Goal: Task Accomplishment & Management: Complete application form

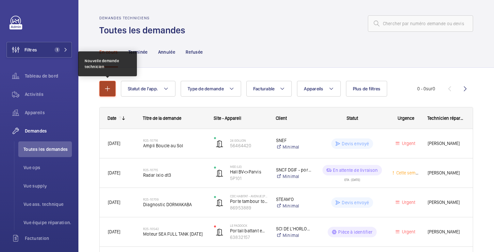
click at [112, 88] on button "button" at bounding box center [107, 89] width 16 height 16
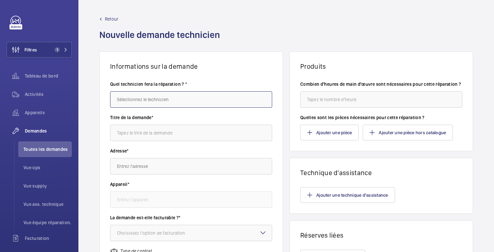
click at [146, 98] on input "text" at bounding box center [191, 99] width 162 height 16
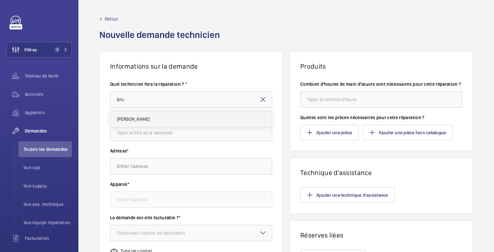
click at [127, 118] on font "[PERSON_NAME]" at bounding box center [133, 118] width 33 height 5
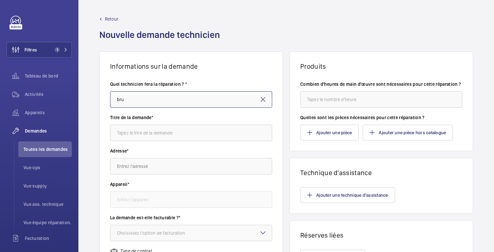
type input "[PERSON_NAME]"
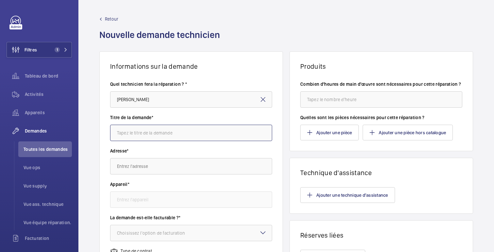
click at [135, 136] on input "text" at bounding box center [191, 133] width 162 height 16
type input "Kit sécurisation portail sortie"
click at [134, 168] on input "text" at bounding box center [191, 166] width 162 height 16
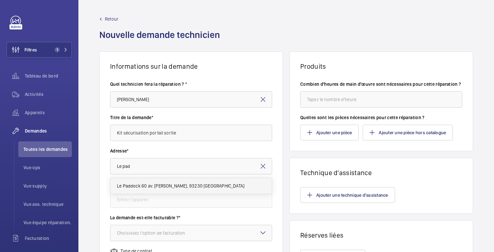
click at [135, 183] on font "Le Paddock 60 av. [PERSON_NAME], 93230 [GEOGRAPHIC_DATA]" at bounding box center [181, 185] width 128 height 5
type input "Le Paddock [STREET_ADDRESS] [PERSON_NAME], 93230 [GEOGRAPHIC_DATA]"
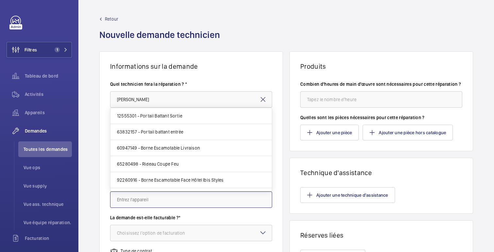
click at [137, 199] on input "text" at bounding box center [191, 199] width 162 height 16
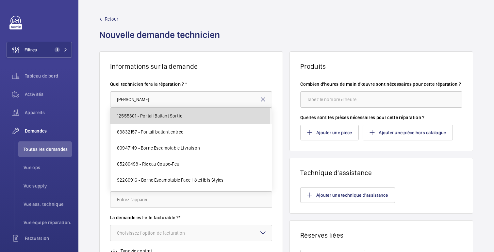
click at [165, 117] on font "12555301 - Portail Battant Sortie" at bounding box center [149, 115] width 65 height 5
type input "12555301 - Portail Battant Sortie"
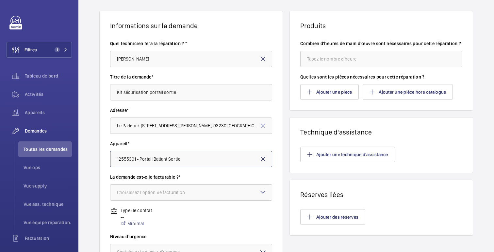
scroll to position [43, 0]
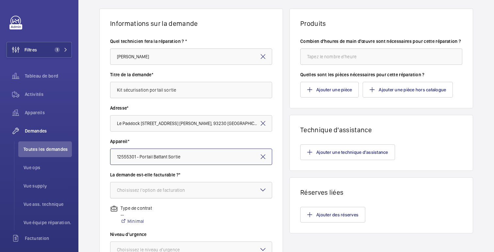
click at [165, 194] on div at bounding box center [192, 190] width 162 height 16
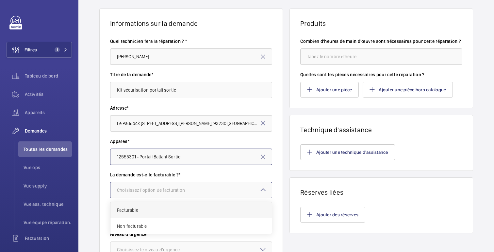
click at [139, 210] on span "Facturable" at bounding box center [191, 210] width 148 height 7
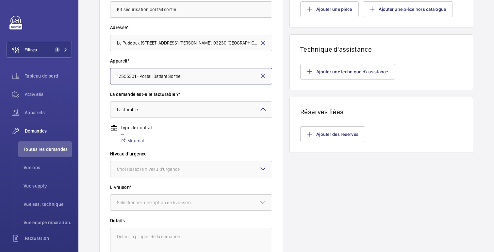
scroll to position [123, 0]
click at [138, 172] on font "Choisissez le niveau d'urgence" at bounding box center [148, 169] width 63 height 5
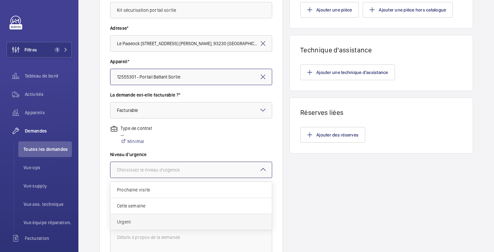
click at [127, 220] on span "Urgent" at bounding box center [191, 221] width 148 height 7
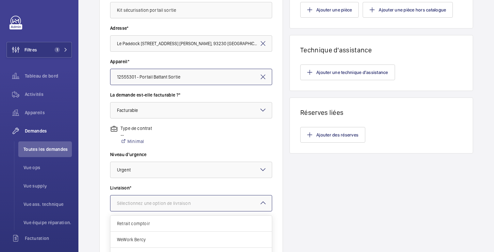
click at [134, 203] on font "Sélectionnez une option de livraison" at bounding box center [154, 202] width 74 height 5
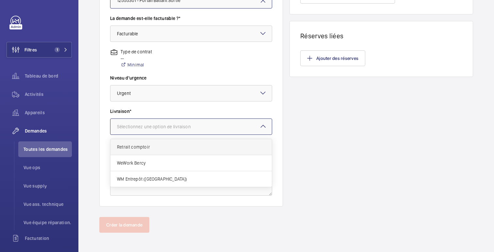
scroll to position [201, 0]
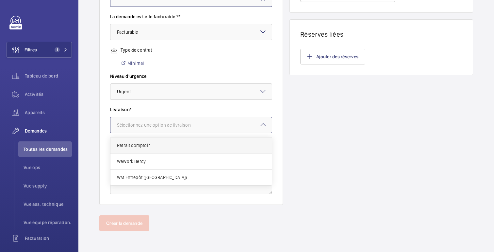
click at [141, 148] on span "Retrait comptoir" at bounding box center [191, 145] width 148 height 7
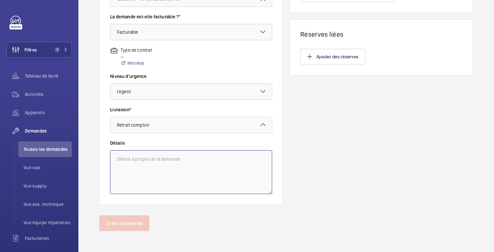
click at [140, 168] on textarea at bounding box center [191, 172] width 162 height 44
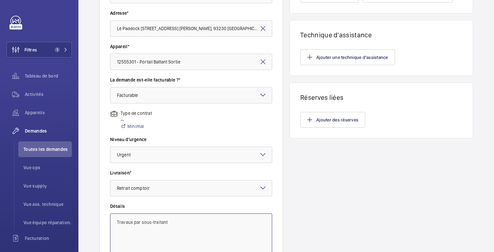
scroll to position [0, 0]
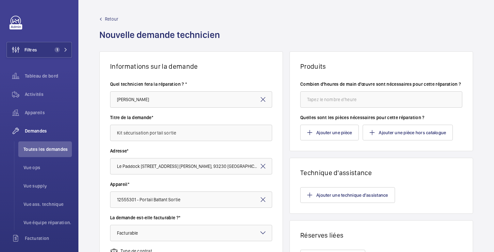
type textarea "Travaux par sous-traitant"
click at [336, 106] on input "number" at bounding box center [382, 99] width 162 height 16
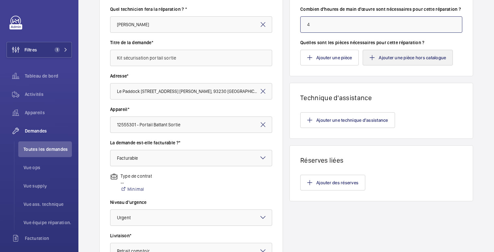
scroll to position [69, 0]
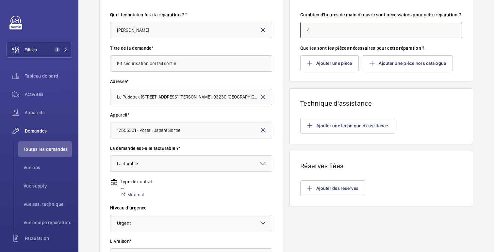
type input "4"
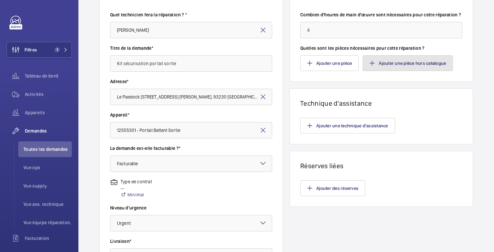
click at [391, 66] on font "Ajouter une pièce hors catalogue" at bounding box center [412, 63] width 67 height 5
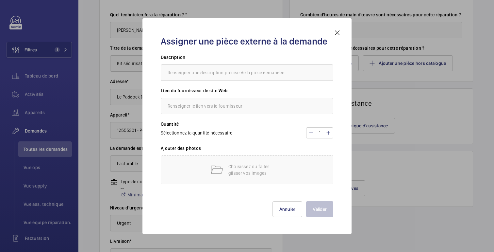
click at [340, 32] on mat-icon at bounding box center [338, 33] width 8 height 8
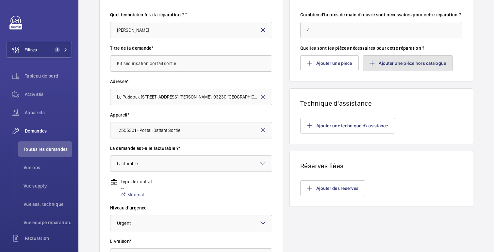
click at [380, 66] on font "Ajouter une pièce hors catalogue" at bounding box center [412, 63] width 67 height 5
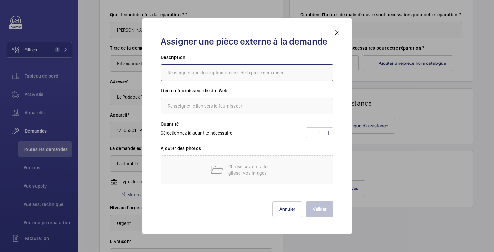
click at [231, 71] on input "text" at bounding box center [247, 72] width 173 height 16
type input "Kit Ventouses"
click at [237, 115] on div "Lien du fournisseur de site Web" at bounding box center [247, 103] width 173 height 33
click at [236, 107] on input "text" at bounding box center [247, 106] width 173 height 16
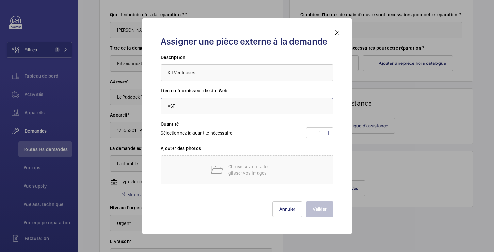
type input "ASF"
click at [398, 182] on div at bounding box center [247, 126] width 494 height 252
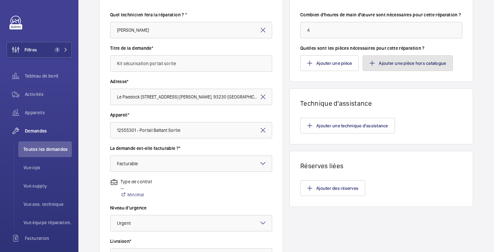
click at [413, 66] on font "Ajouter une pièce hors catalogue" at bounding box center [412, 63] width 67 height 5
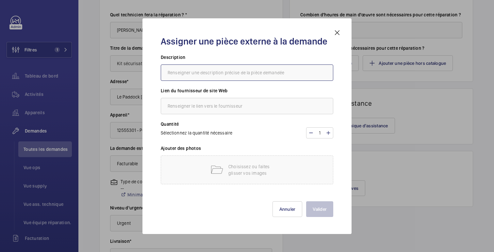
click at [232, 74] on input "text" at bounding box center [247, 72] width 173 height 16
type input "Kit Ventouses"
click at [232, 109] on input "text" at bounding box center [247, 106] width 173 height 16
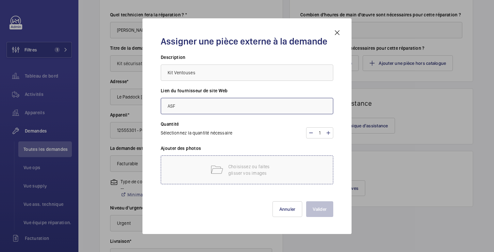
type input "ASF"
click at [230, 172] on font "Choisissez ou faites glisser vos images" at bounding box center [250, 170] width 42 height 12
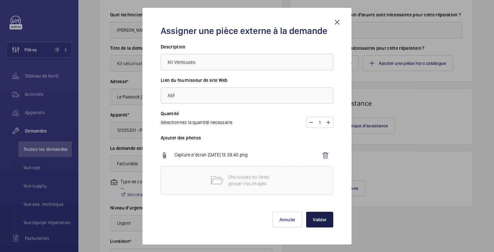
click at [320, 222] on button "Valider" at bounding box center [319, 220] width 27 height 16
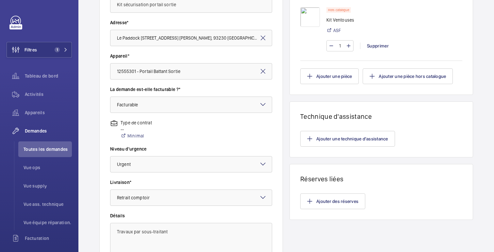
scroll to position [201, 0]
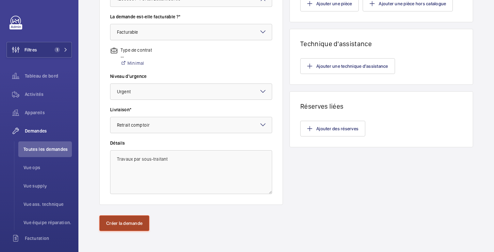
click at [115, 222] on font "Créer la demande" at bounding box center [124, 222] width 36 height 5
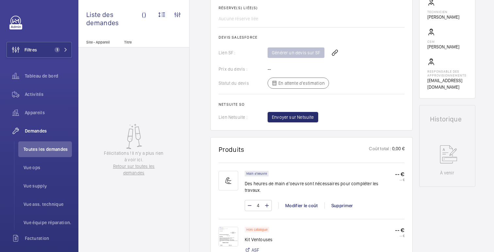
scroll to position [318, 0]
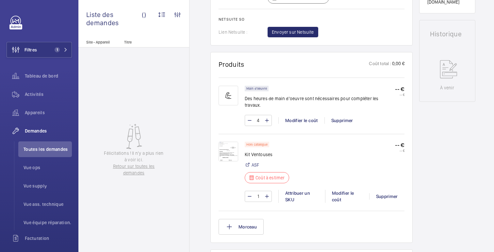
click at [228, 143] on img at bounding box center [229, 152] width 20 height 20
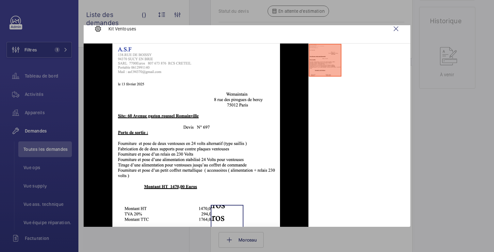
scroll to position [344, 0]
click at [396, 32] on wm-front-icon-button at bounding box center [397, 29] width 16 height 16
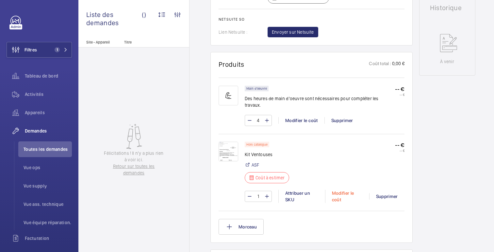
click at [345, 190] on font "Modifier le coût" at bounding box center [343, 196] width 22 height 12
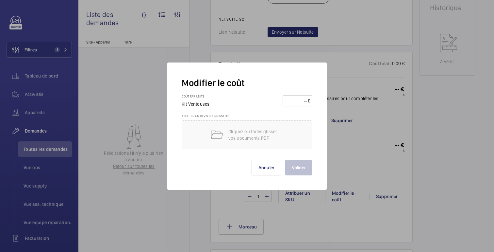
click at [299, 103] on input "number" at bounding box center [296, 100] width 23 height 10
type input "1470"
click at [286, 138] on div "Cliquez ou faites glisser vos documents PDF" at bounding box center [247, 134] width 131 height 29
click at [271, 137] on p "Cliquez ou faites glisser vos documents PDF" at bounding box center [257, 134] width 56 height 13
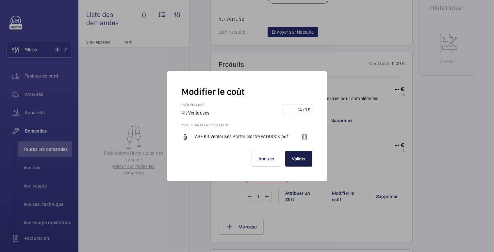
click at [298, 160] on font "Valider" at bounding box center [299, 158] width 14 height 5
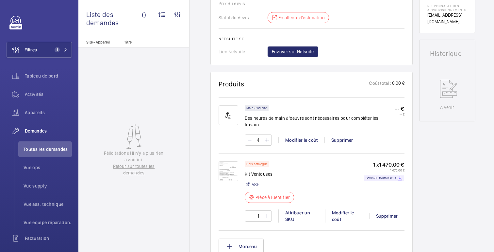
scroll to position [217, 0]
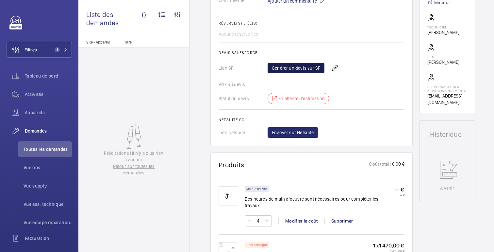
click at [293, 70] on font "Générer un devis sur SF" at bounding box center [296, 67] width 48 height 5
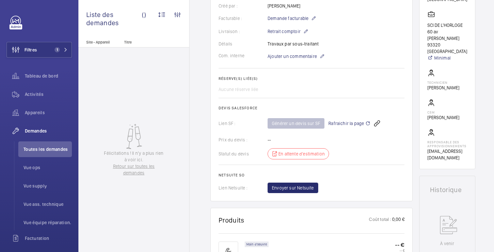
scroll to position [180, 0]
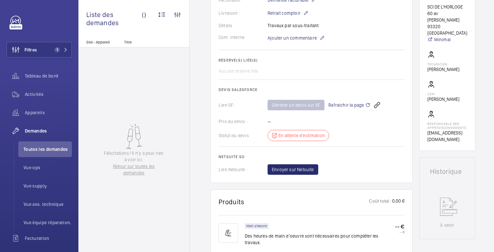
click at [358, 106] on span "Rafraichir la page" at bounding box center [350, 105] width 42 height 8
